Goal: Find contact information: Find contact information

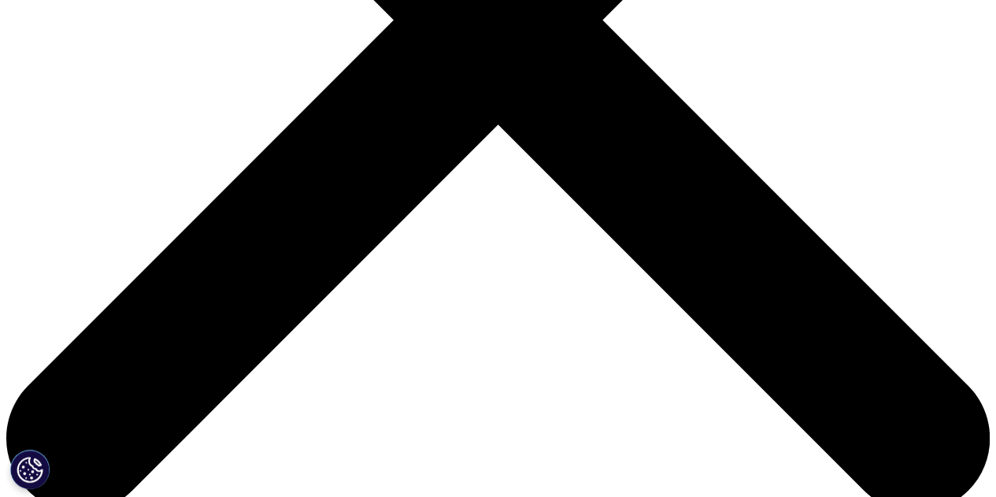
scroll to position [463, 0]
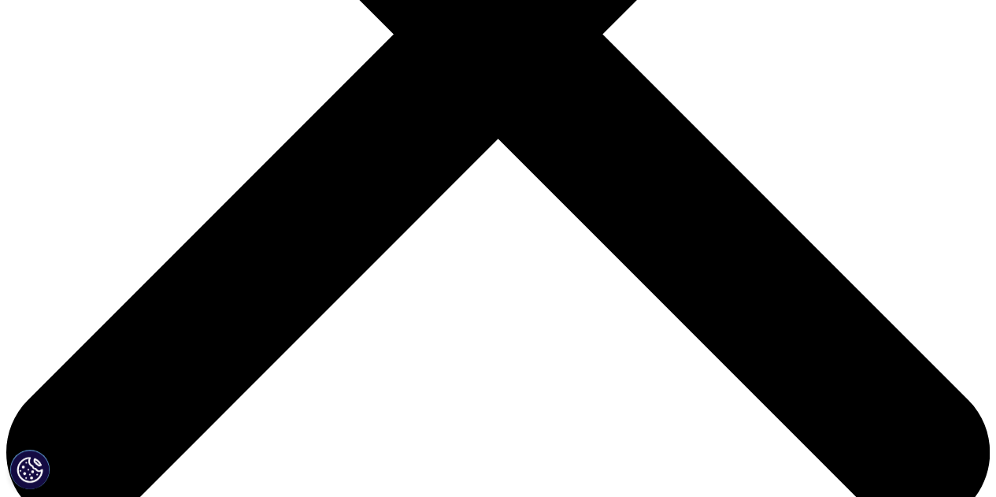
scroll to position [498, 0]
